Goal: Information Seeking & Learning: Understand process/instructions

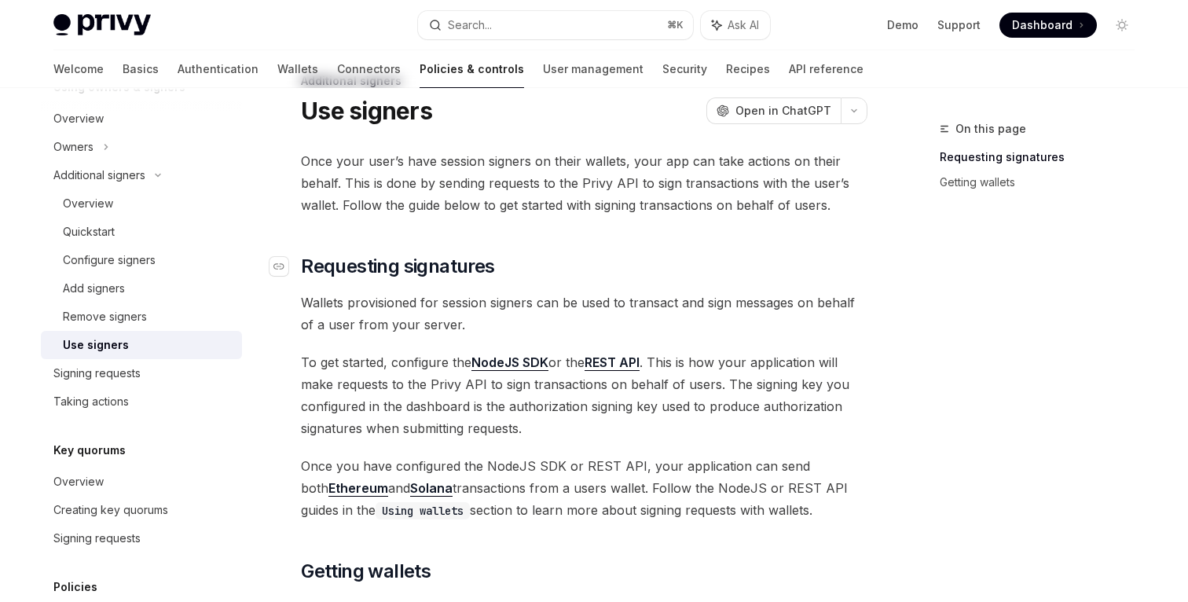
scroll to position [47, 0]
click at [130, 246] on link "Configure signers" at bounding box center [141, 260] width 201 height 28
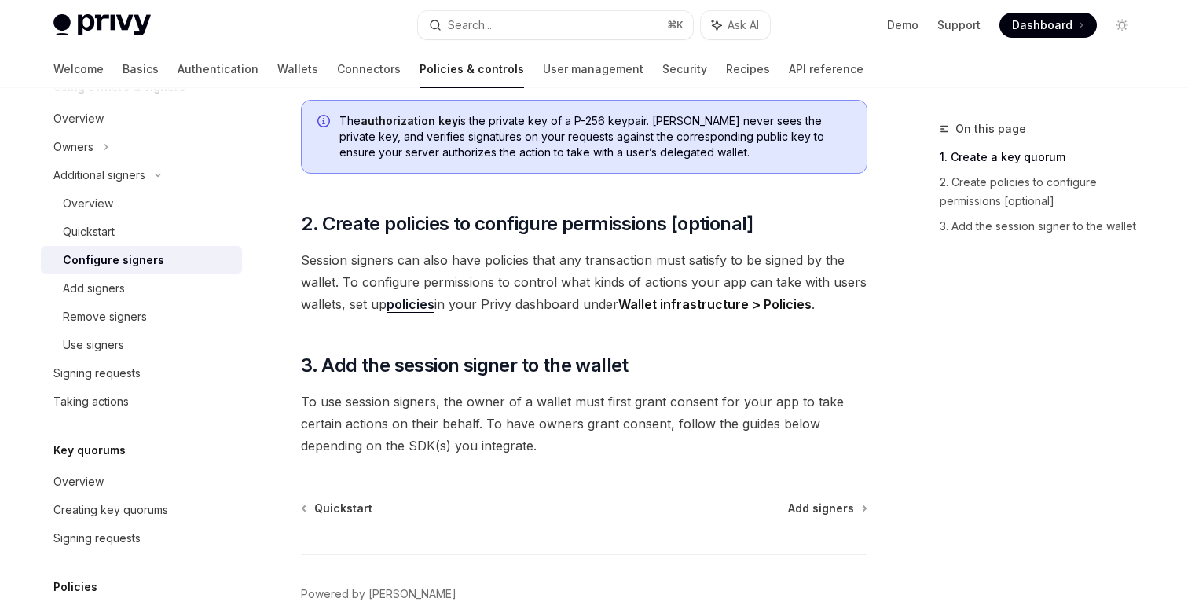
scroll to position [545, 0]
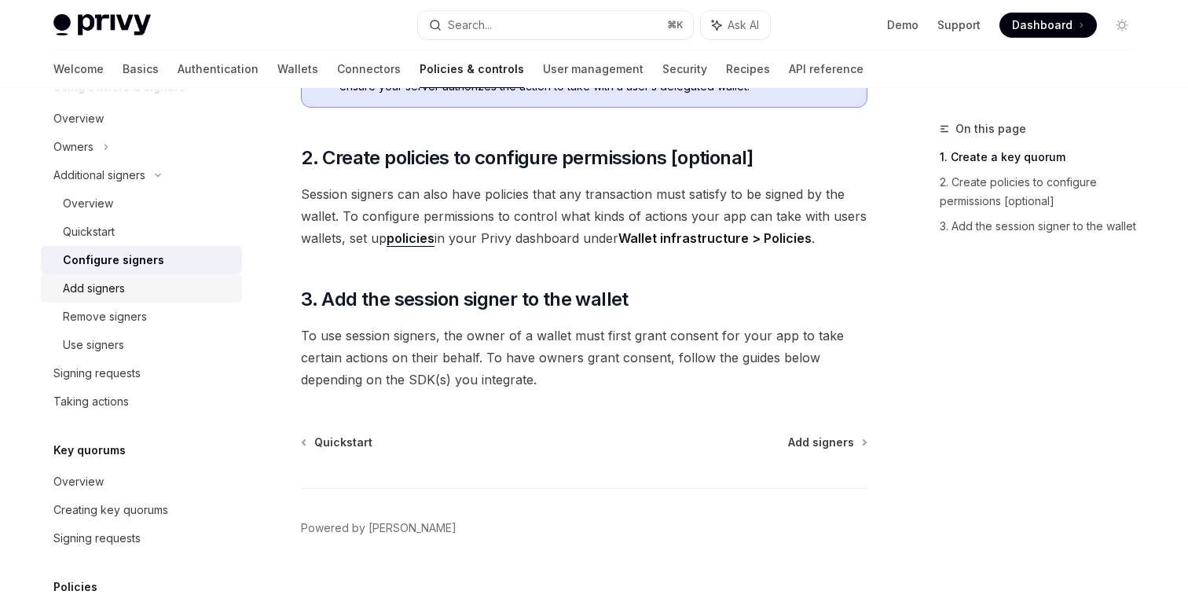
click at [123, 288] on div "Add signers" at bounding box center [94, 288] width 62 height 19
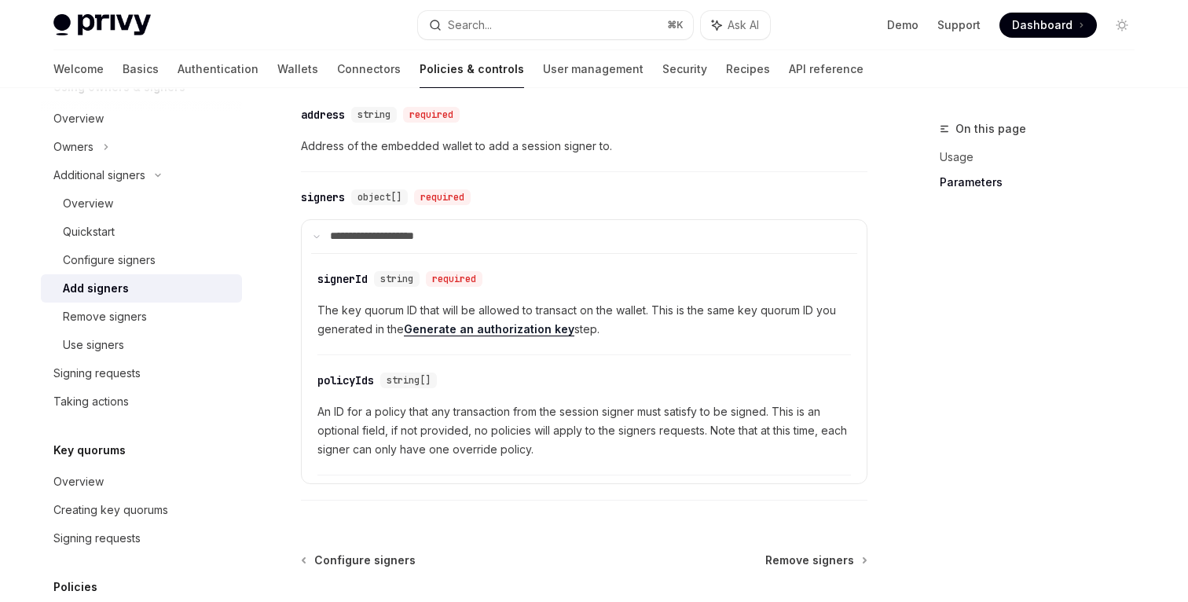
scroll to position [670, 0]
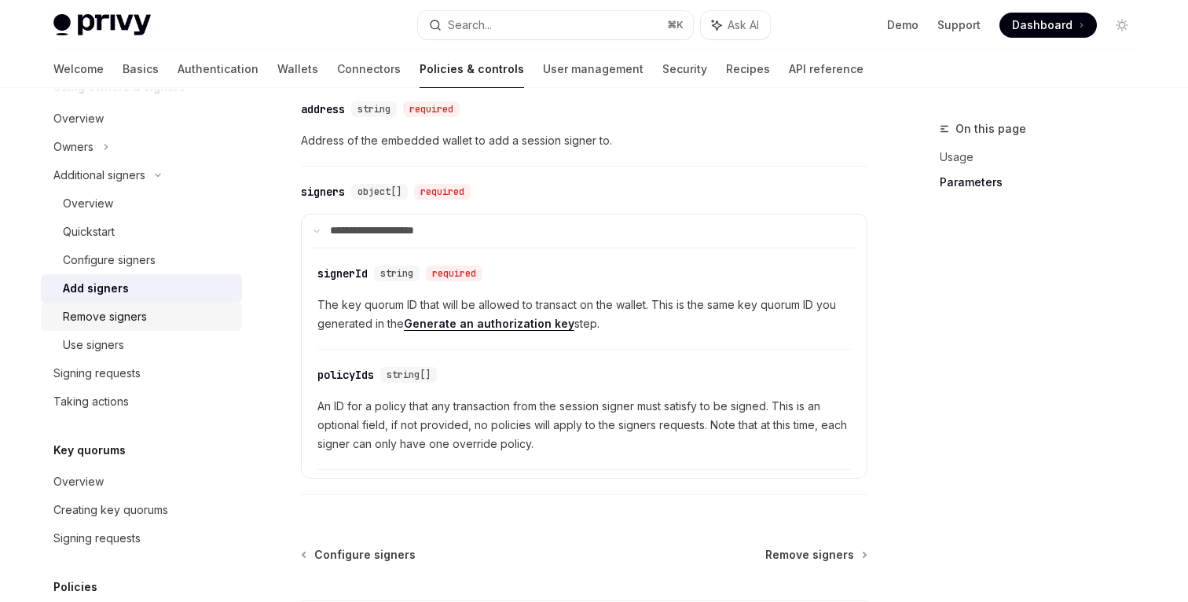
click at [149, 317] on div "Remove signers" at bounding box center [148, 316] width 170 height 19
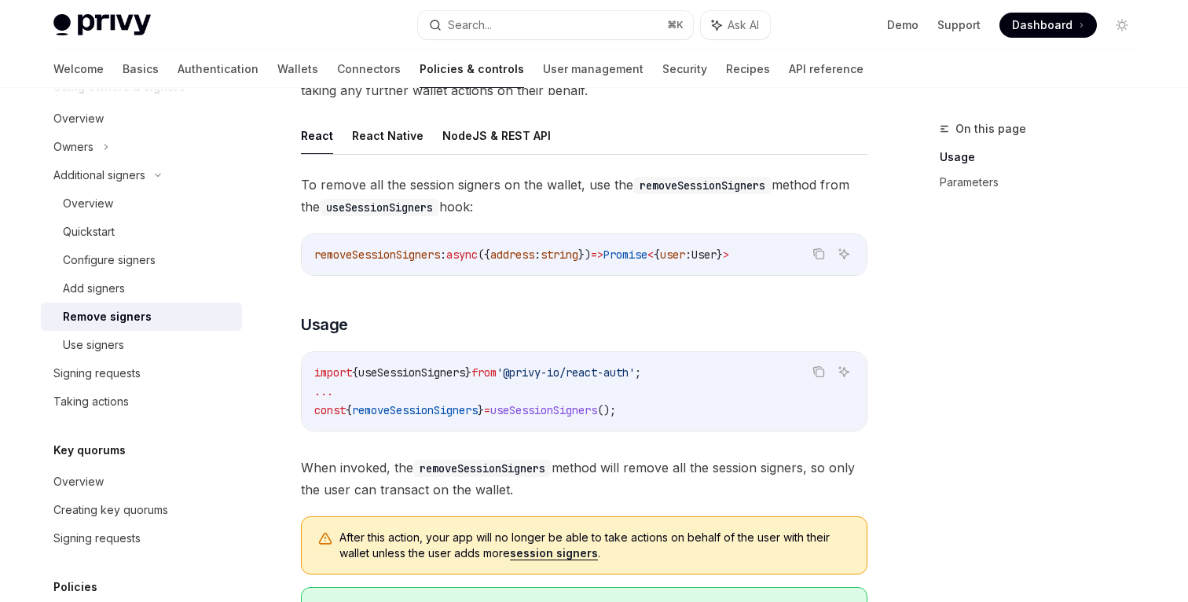
scroll to position [150, 0]
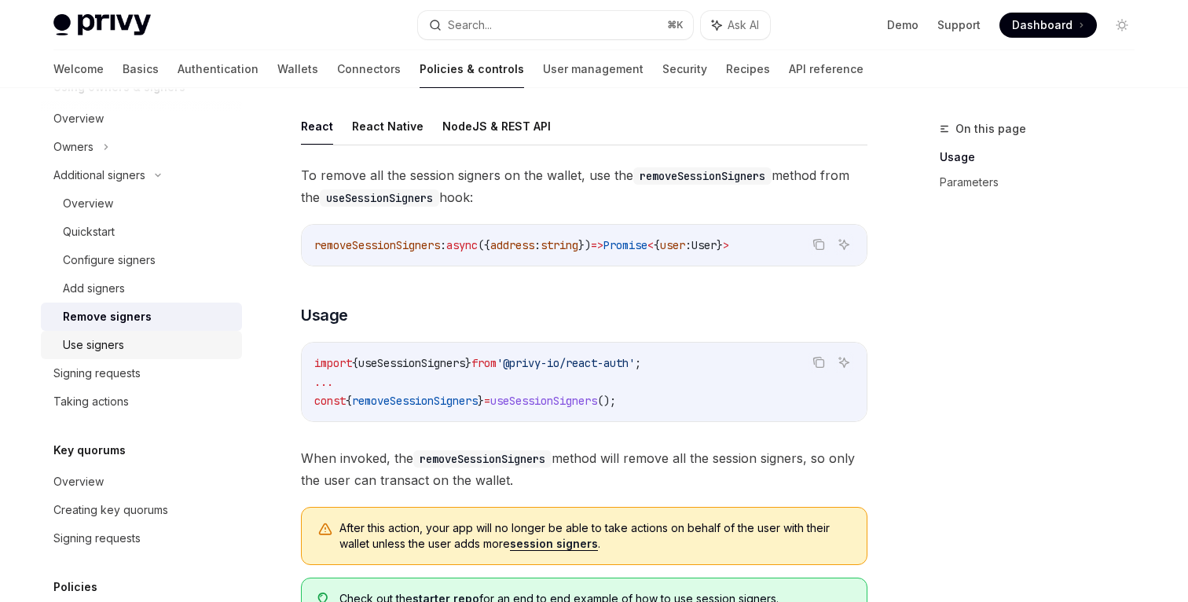
click at [154, 352] on div "Use signers" at bounding box center [148, 345] width 170 height 19
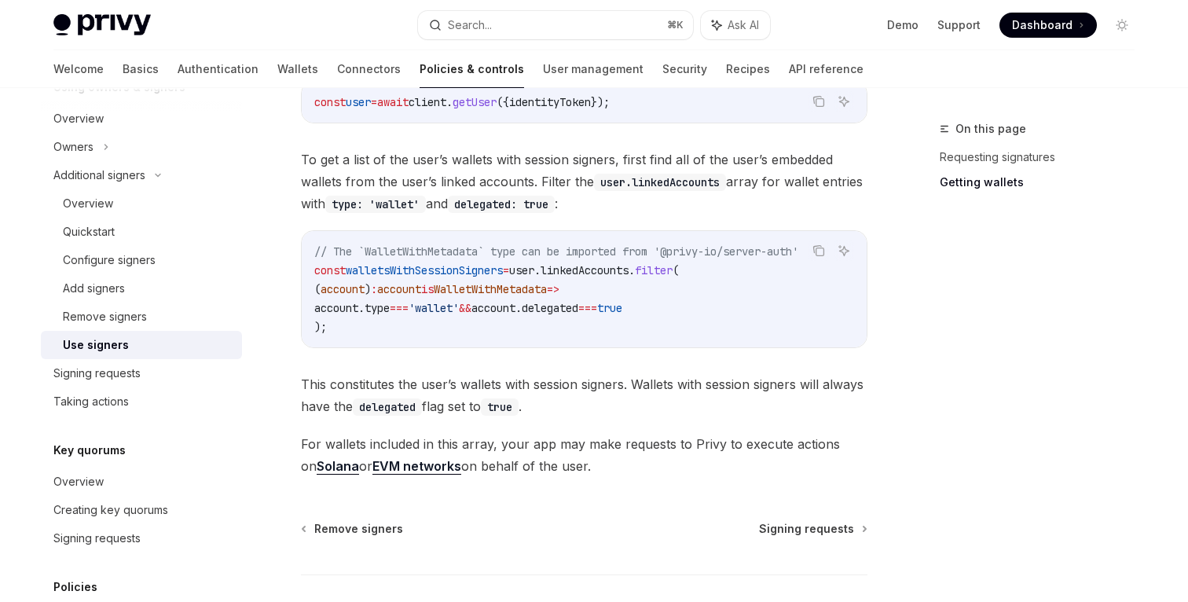
scroll to position [848, 0]
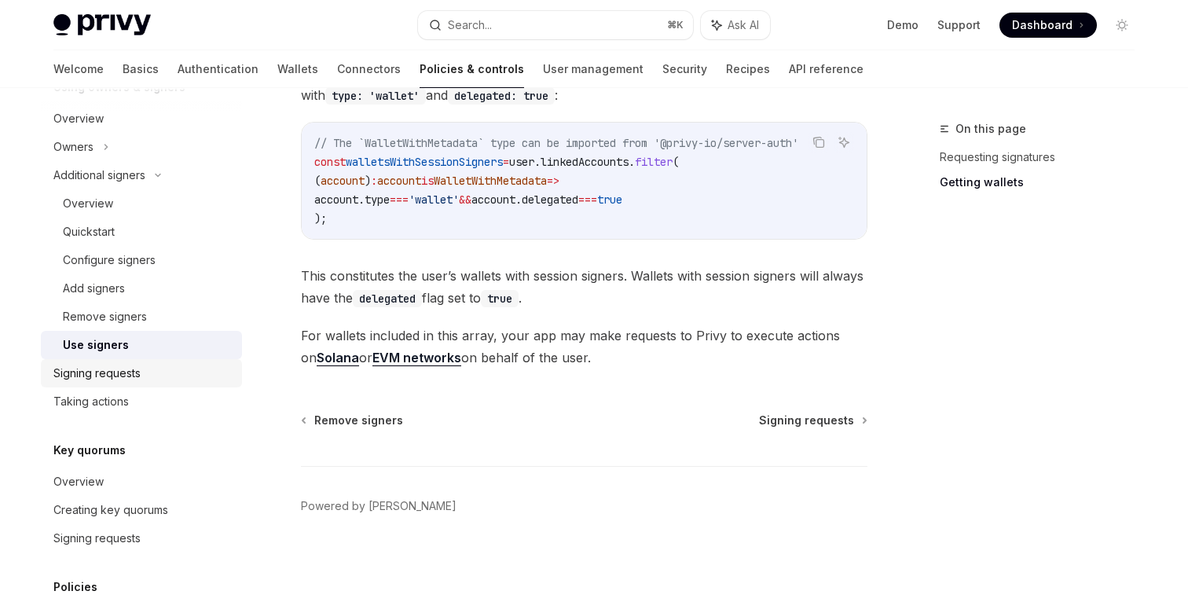
click at [157, 381] on div "Signing requests" at bounding box center [142, 373] width 179 height 19
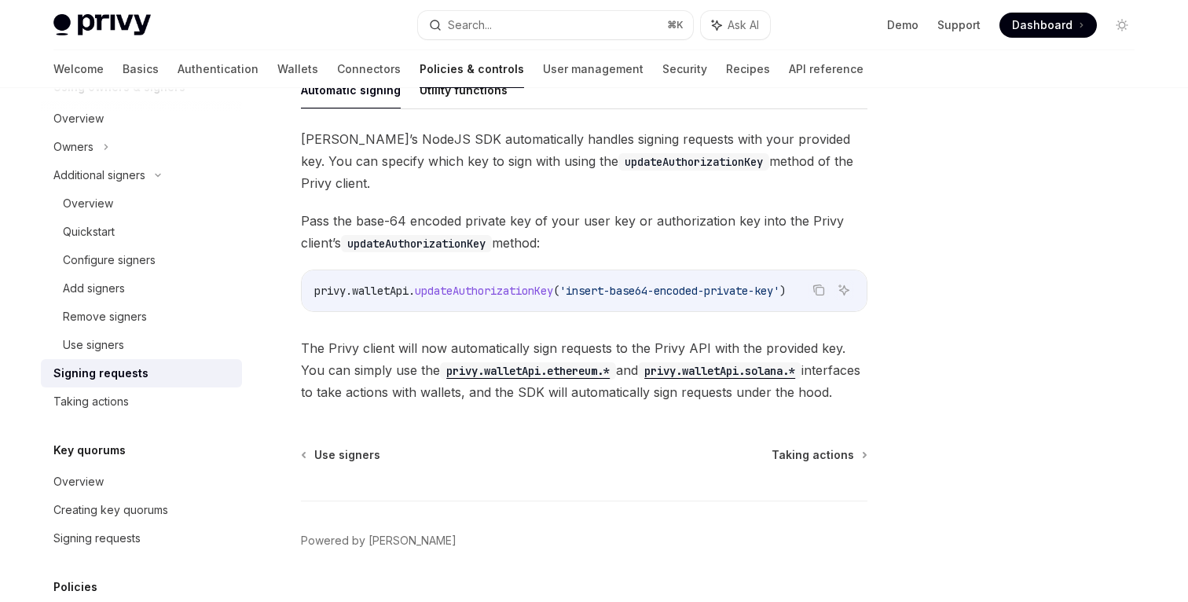
scroll to position [522, 0]
click at [164, 402] on div "Taking actions" at bounding box center [142, 401] width 179 height 19
type textarea "*"
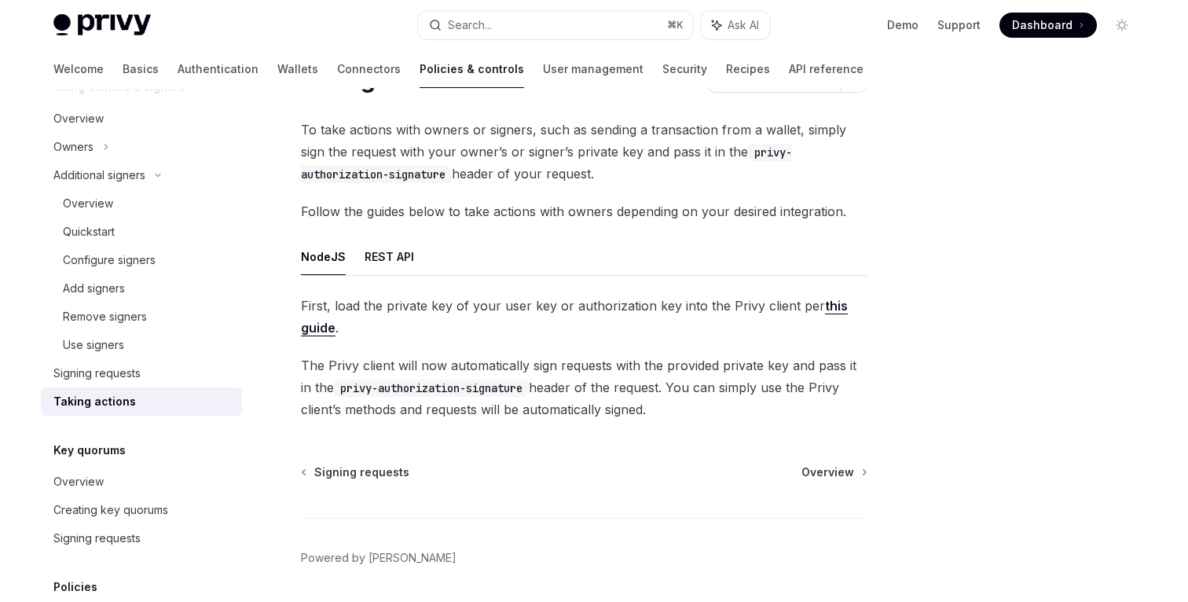
scroll to position [131, 0]
